Goal: Task Accomplishment & Management: Manage account settings

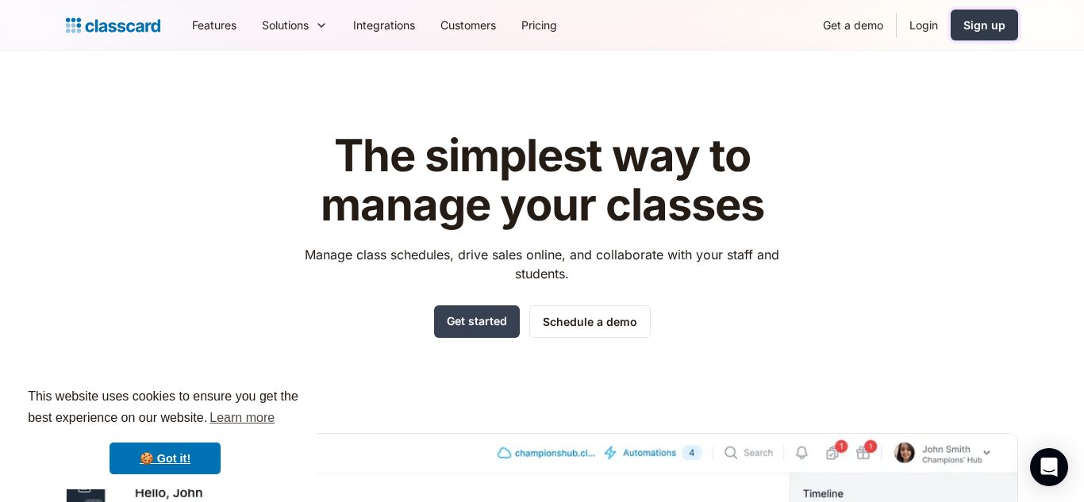
click at [975, 21] on div "Sign up" at bounding box center [984, 25] width 42 height 17
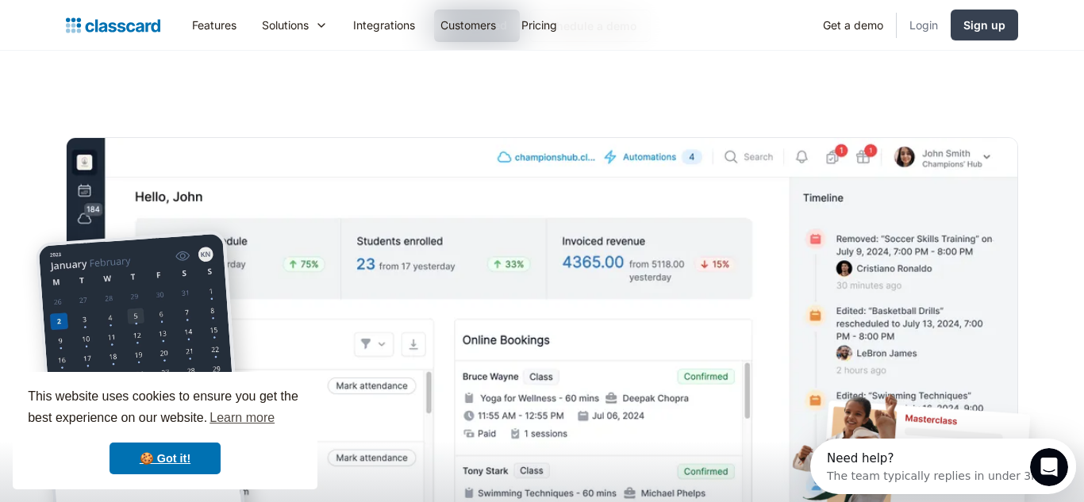
click at [934, 25] on link "Login" at bounding box center [923, 25] width 54 height 36
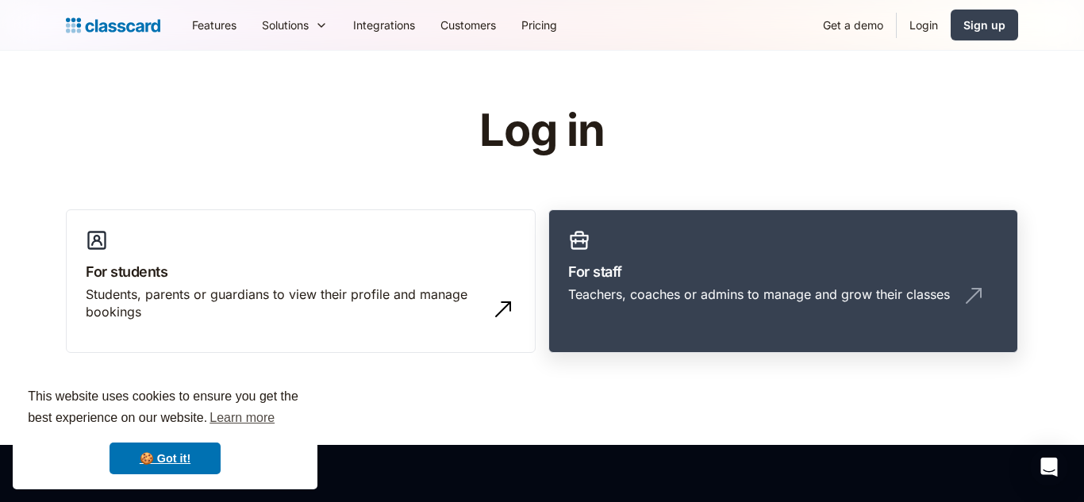
click at [718, 229] on link "For staff Teachers, coaches or admins to manage and grow their classes" at bounding box center [783, 281] width 470 height 144
